Goal: Check status: Check status

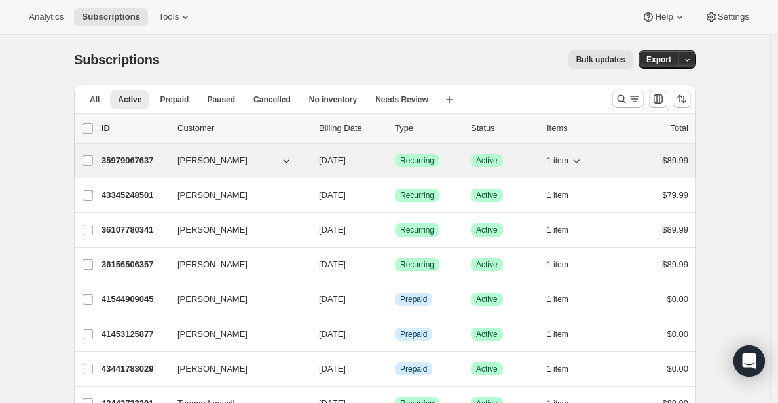
click at [144, 164] on p "35979067637" at bounding box center [135, 160] width 66 height 13
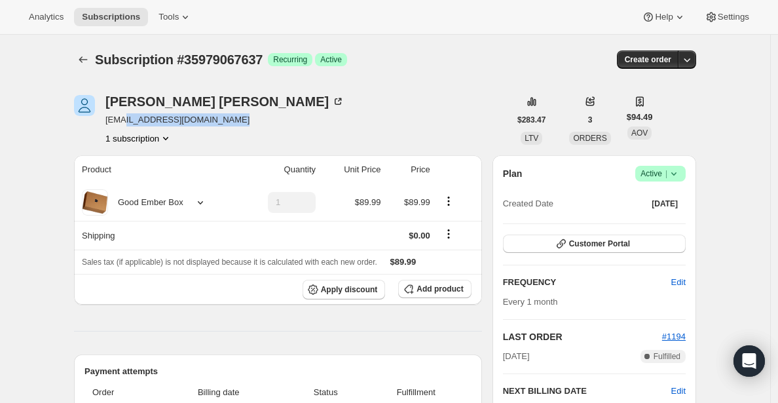
drag, startPoint x: 246, startPoint y: 121, endPoint x: 119, endPoint y: 125, distance: 127.1
click at [125, 125] on span "[EMAIL_ADDRESS][DOMAIN_NAME]" at bounding box center [224, 119] width 239 height 13
drag, startPoint x: 119, startPoint y: 125, endPoint x: 109, endPoint y: 125, distance: 9.2
click at [109, 125] on span "[EMAIL_ADDRESS][DOMAIN_NAME]" at bounding box center [224, 119] width 239 height 13
click at [112, 125] on span "[EMAIL_ADDRESS][DOMAIN_NAME]" at bounding box center [224, 119] width 239 height 13
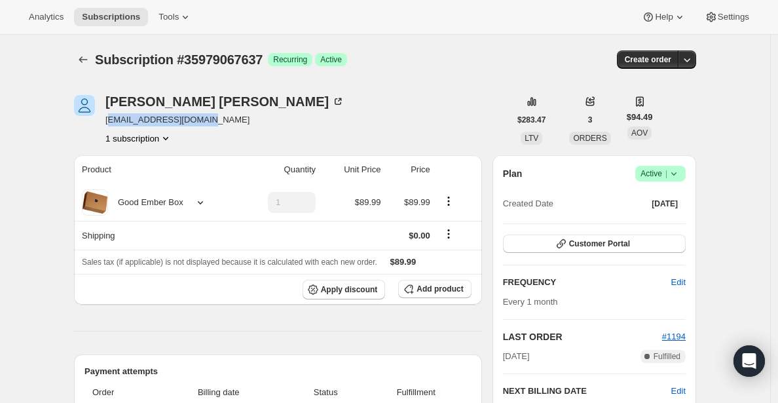
drag, startPoint x: 111, startPoint y: 122, endPoint x: 246, endPoint y: 120, distance: 134.3
click at [226, 121] on span "[EMAIL_ADDRESS][DOMAIN_NAME]" at bounding box center [224, 119] width 239 height 13
drag, startPoint x: 246, startPoint y: 121, endPoint x: 108, endPoint y: 121, distance: 137.6
click at [108, 121] on div "[PERSON_NAME] [EMAIL_ADDRESS][DOMAIN_NAME] 1 subscription" at bounding box center [292, 120] width 436 height 50
copy span "[EMAIL_ADDRESS][DOMAIN_NAME]"
